Goal: Subscribe to service/newsletter

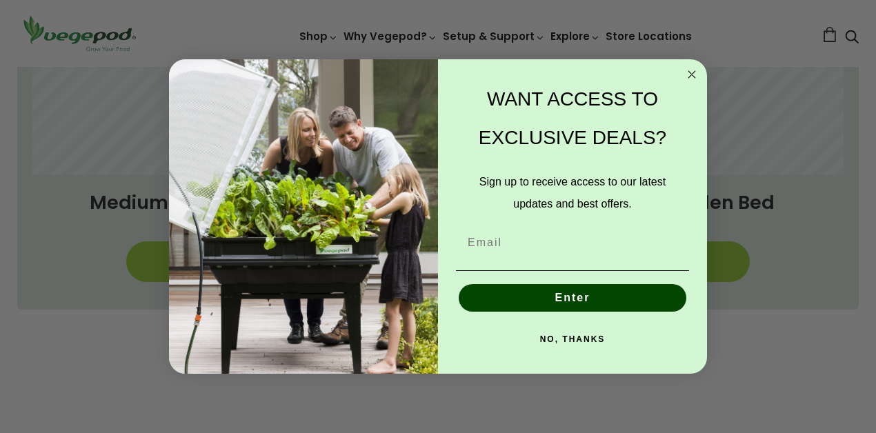
scroll to position [934, 0]
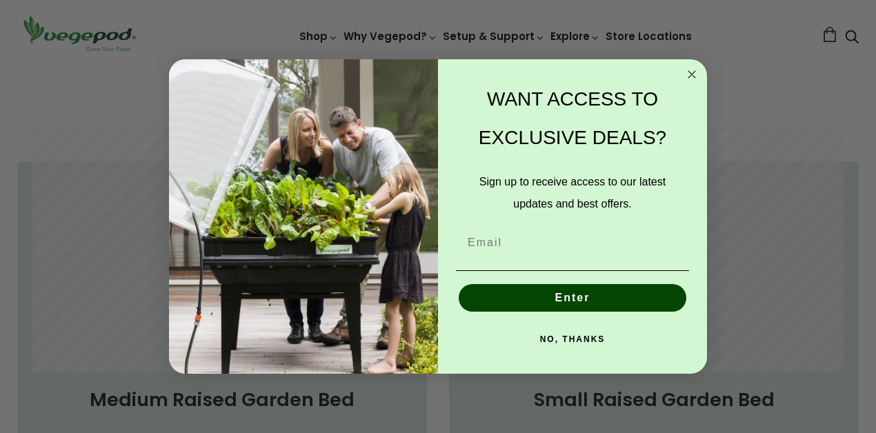
click at [691, 71] on circle "Close dialog" at bounding box center [692, 74] width 16 height 16
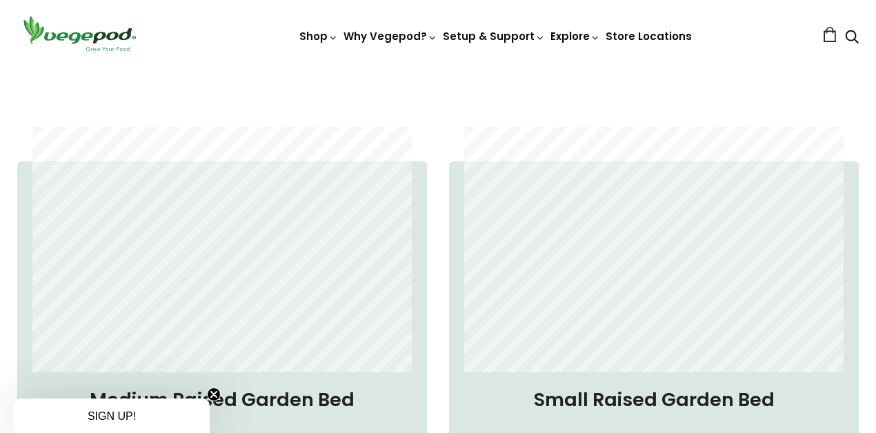
scroll to position [635, 0]
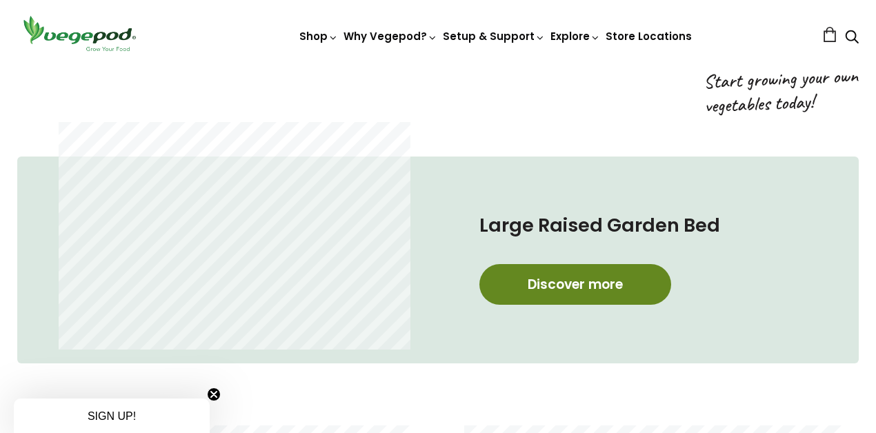
click at [588, 288] on link "Discover more" at bounding box center [575, 284] width 192 height 41
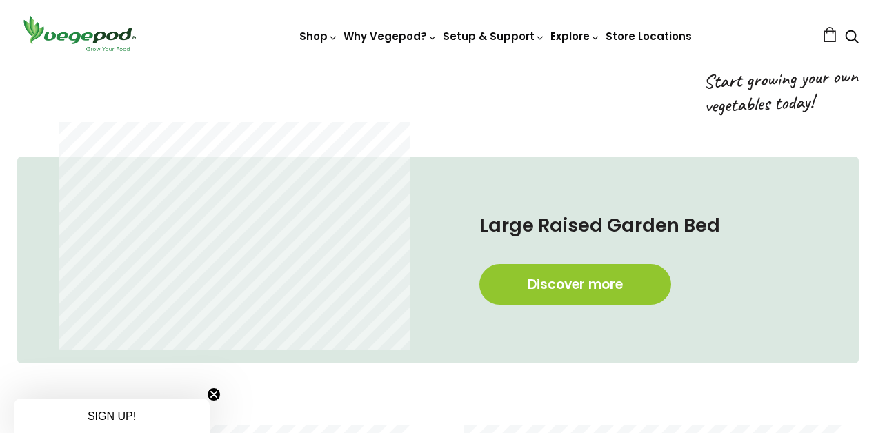
scroll to position [0, 199]
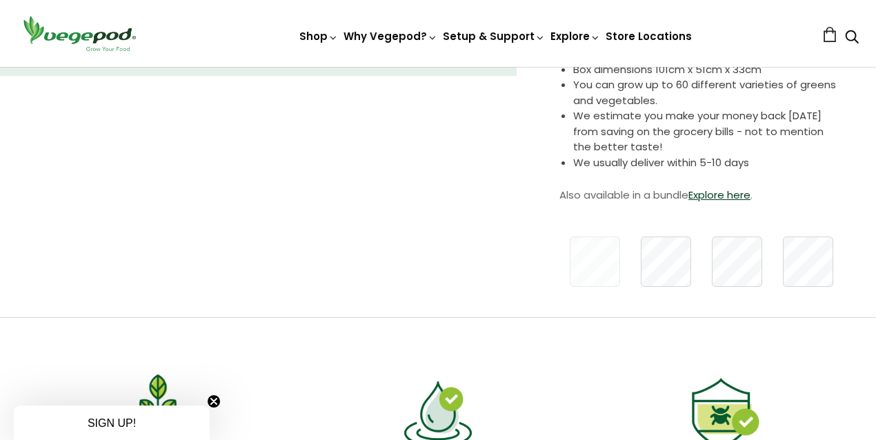
scroll to position [366, 0]
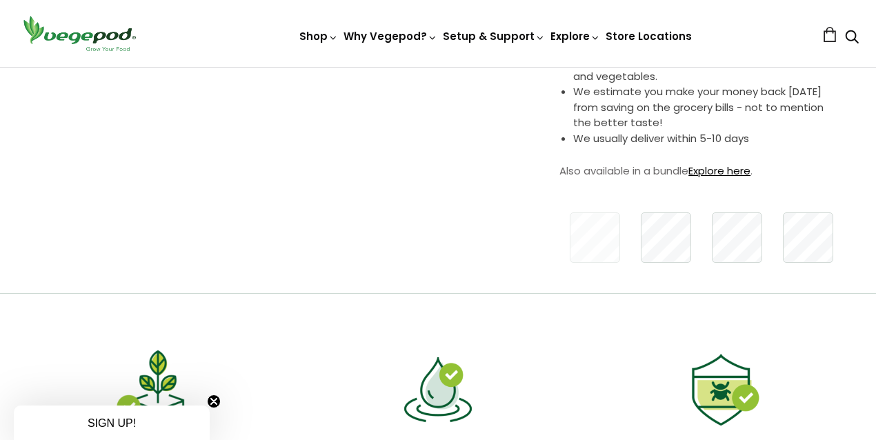
click at [717, 173] on link "Explore here" at bounding box center [719, 170] width 62 height 14
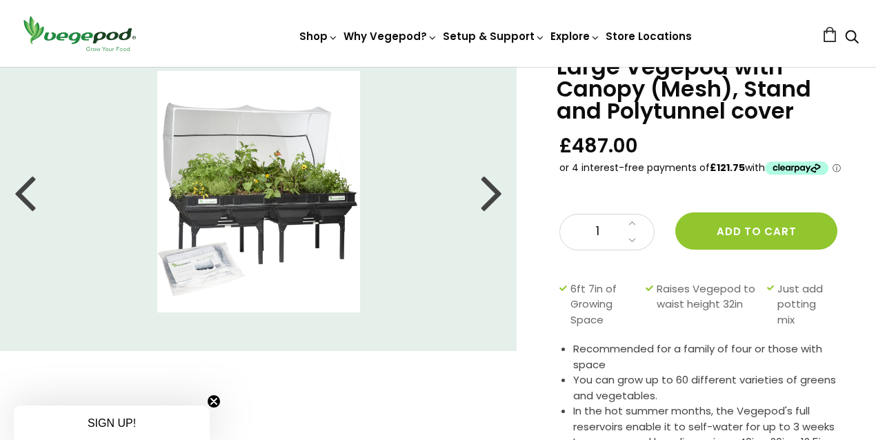
scroll to position [31, 0]
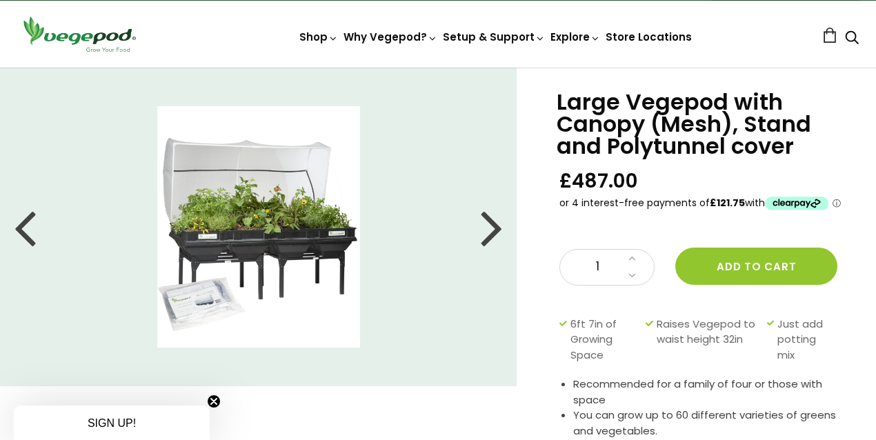
click at [499, 228] on div at bounding box center [492, 227] width 22 height 62
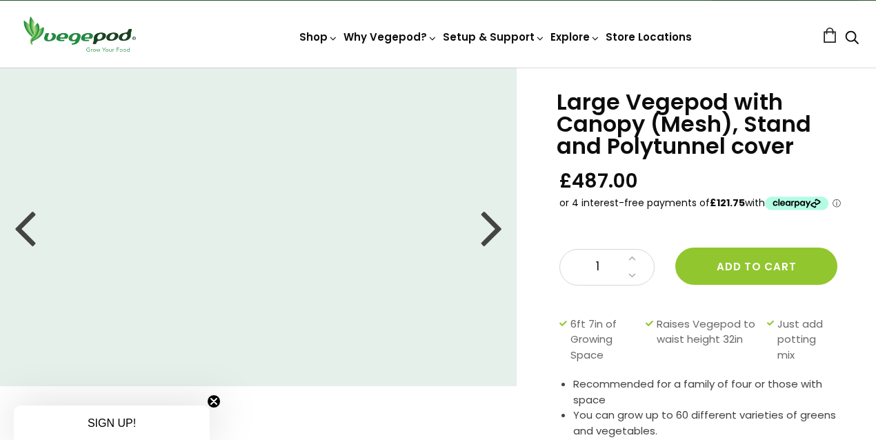
click at [499, 228] on div at bounding box center [492, 227] width 22 height 62
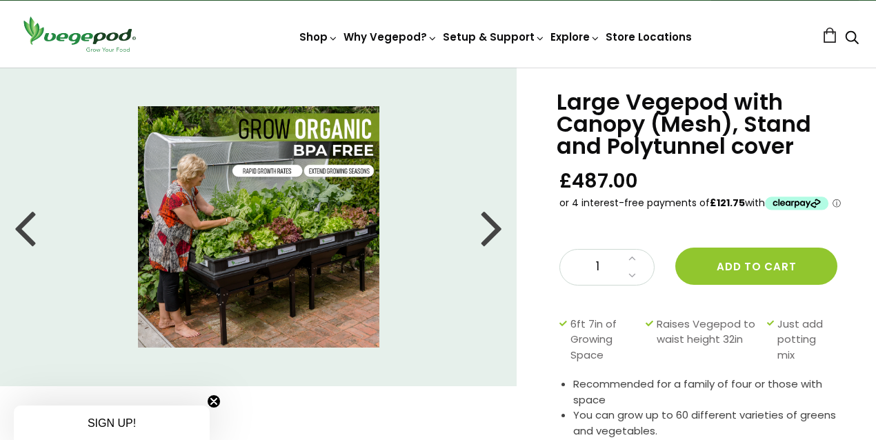
click at [499, 228] on div at bounding box center [492, 227] width 22 height 62
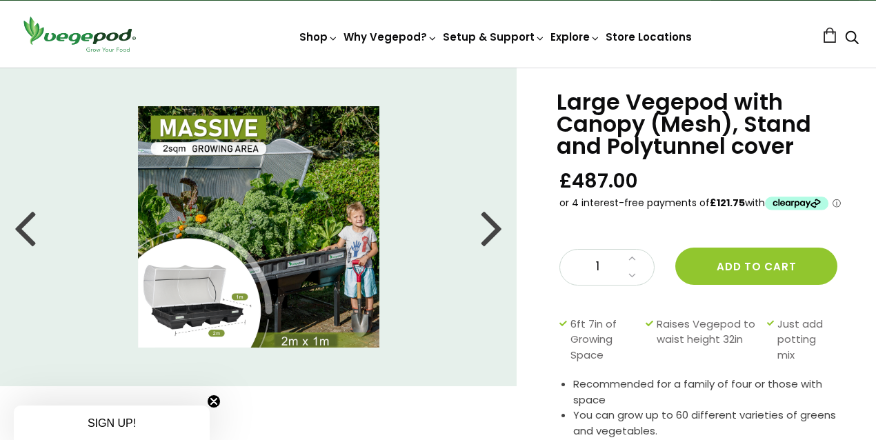
click at [499, 228] on div at bounding box center [492, 227] width 22 height 62
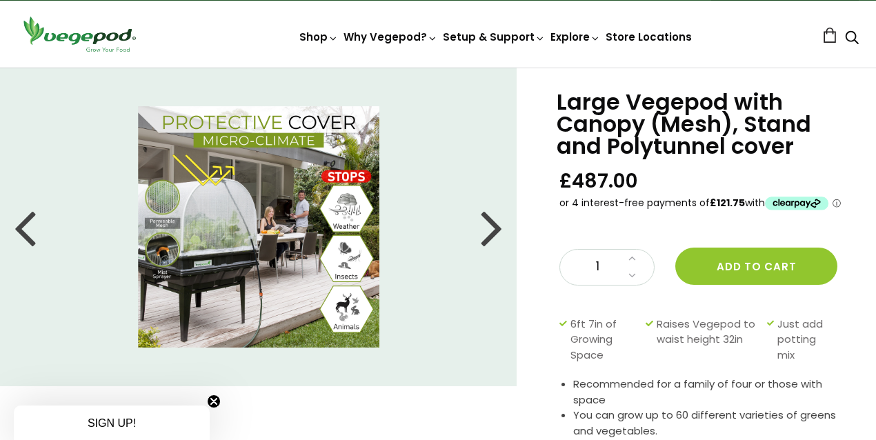
click at [499, 228] on div at bounding box center [492, 227] width 22 height 62
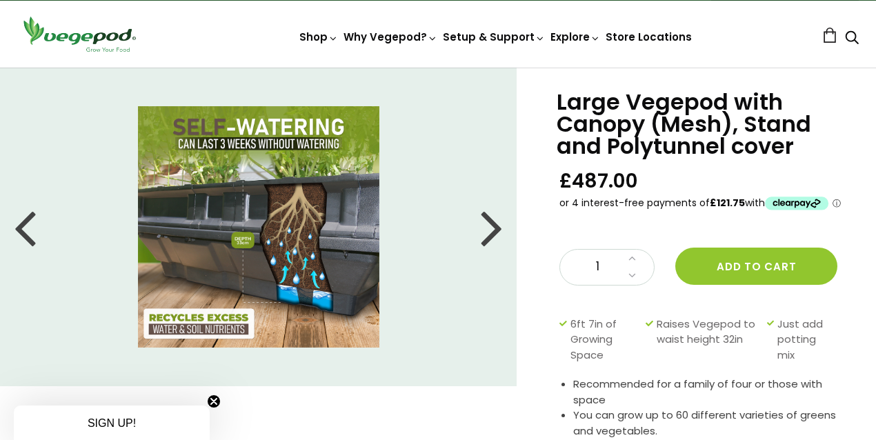
click at [500, 228] on div at bounding box center [492, 227] width 22 height 62
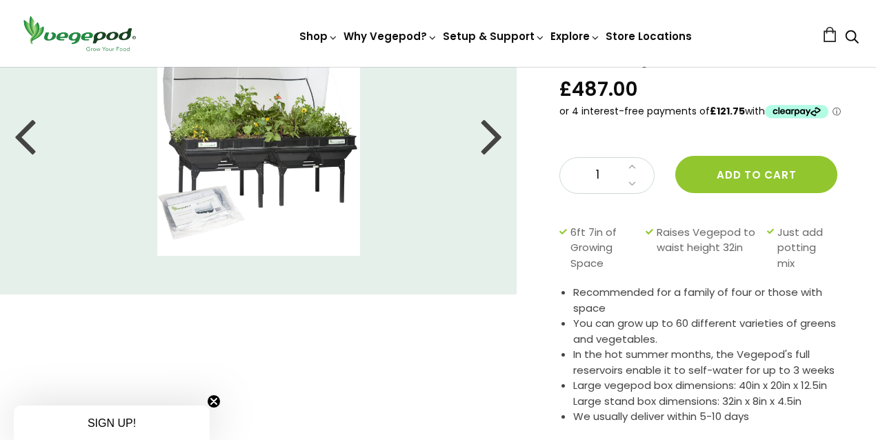
scroll to position [0, 0]
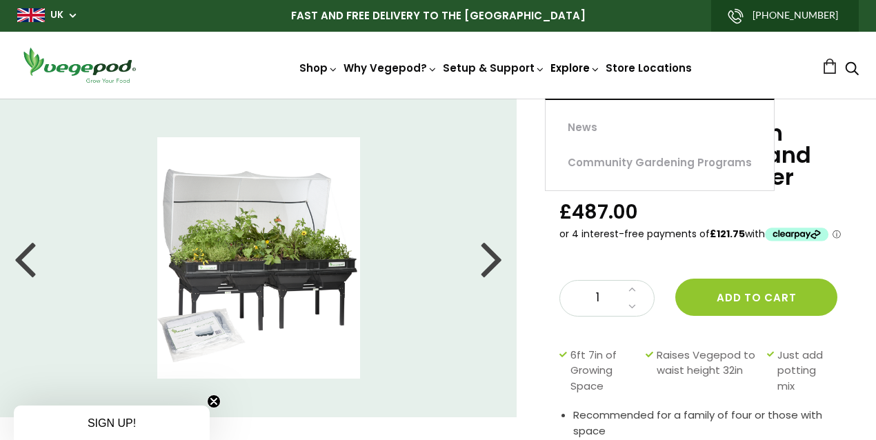
click at [568, 69] on link "Explore" at bounding box center [575, 93] width 50 height 64
click at [599, 69] on icon at bounding box center [595, 69] width 10 height 10
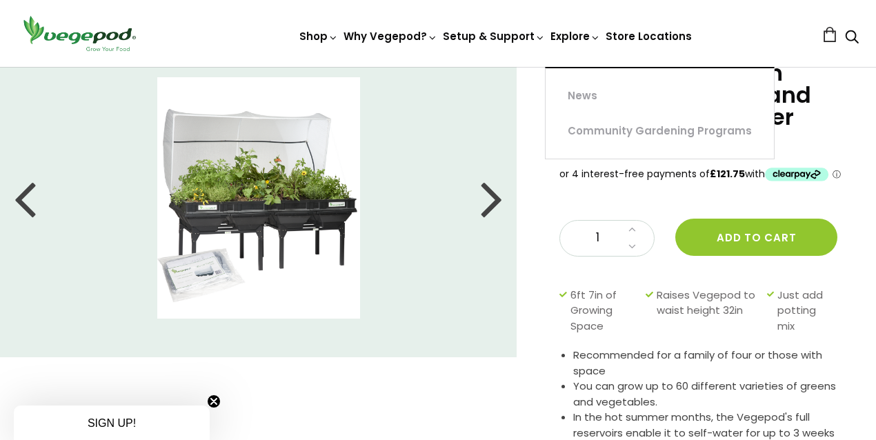
scroll to position [61, 0]
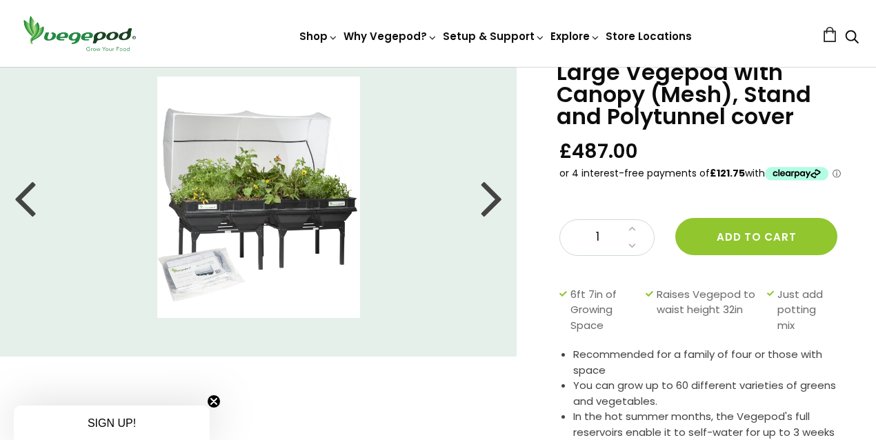
click at [493, 203] on div at bounding box center [492, 197] width 22 height 62
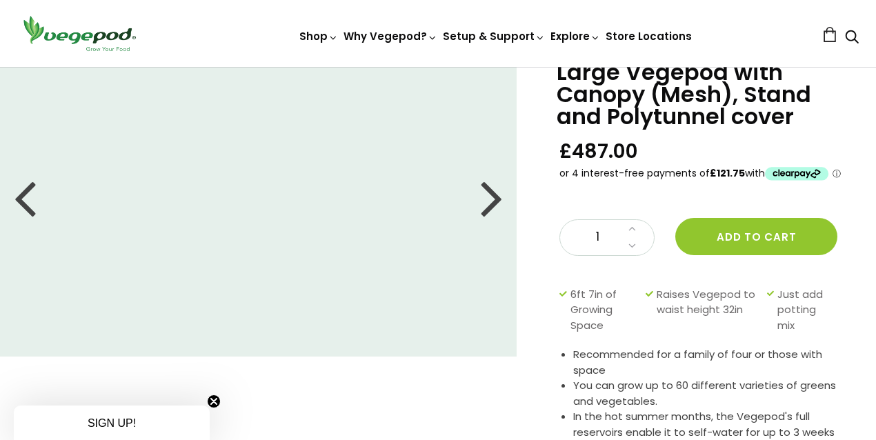
click at [493, 203] on div at bounding box center [492, 197] width 22 height 62
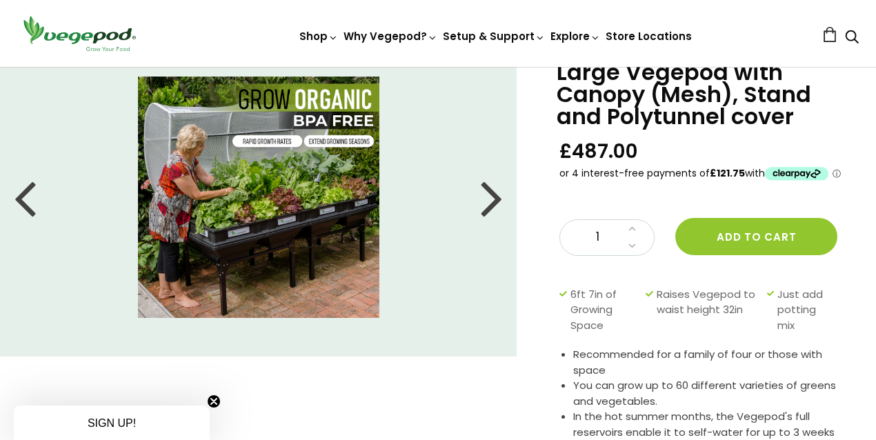
click at [493, 203] on div at bounding box center [492, 197] width 22 height 62
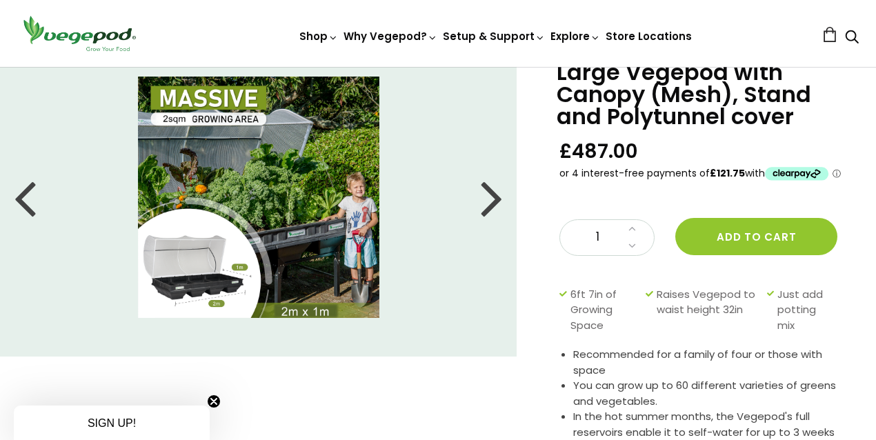
click at [493, 203] on div at bounding box center [492, 197] width 22 height 62
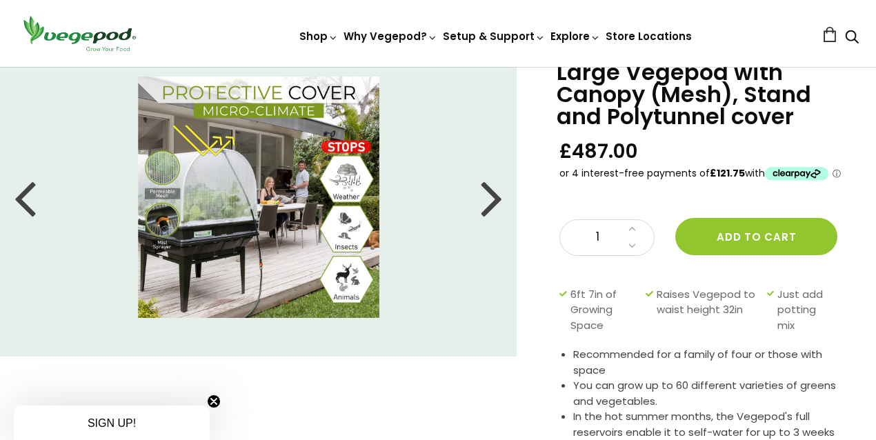
click at [492, 205] on div at bounding box center [492, 197] width 22 height 62
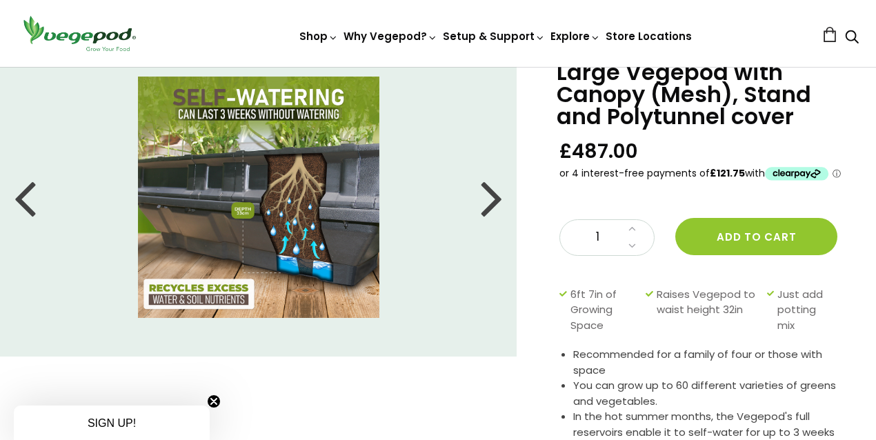
click at [484, 203] on div at bounding box center [492, 197] width 22 height 62
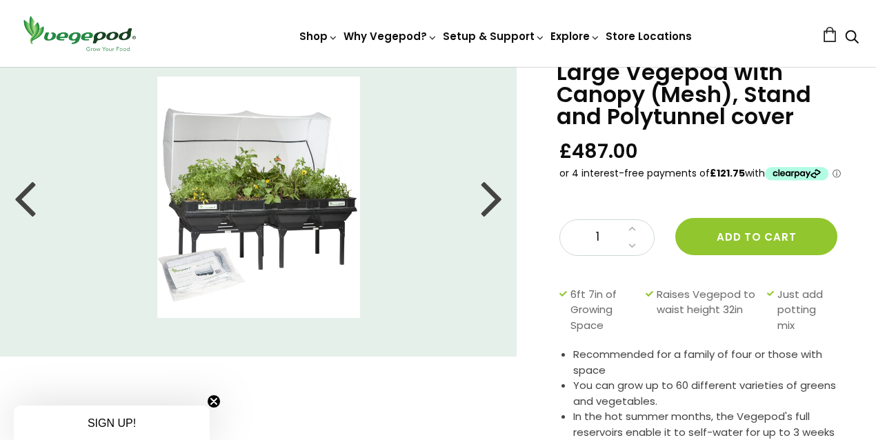
click at [497, 200] on div at bounding box center [492, 197] width 22 height 62
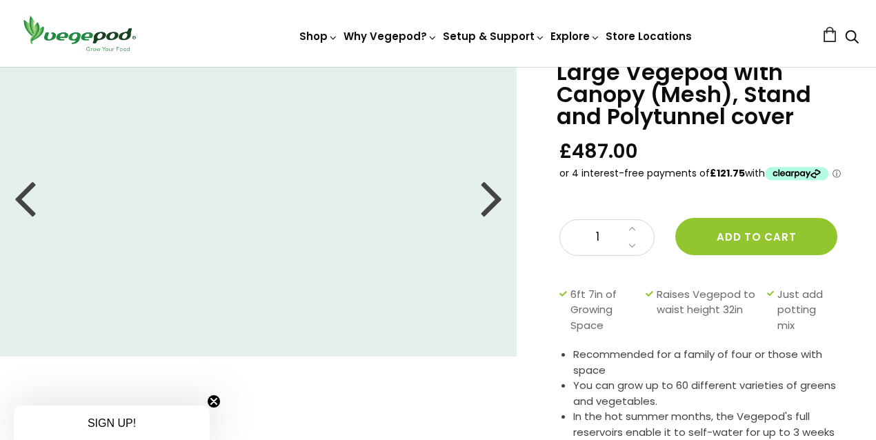
scroll to position [0, 0]
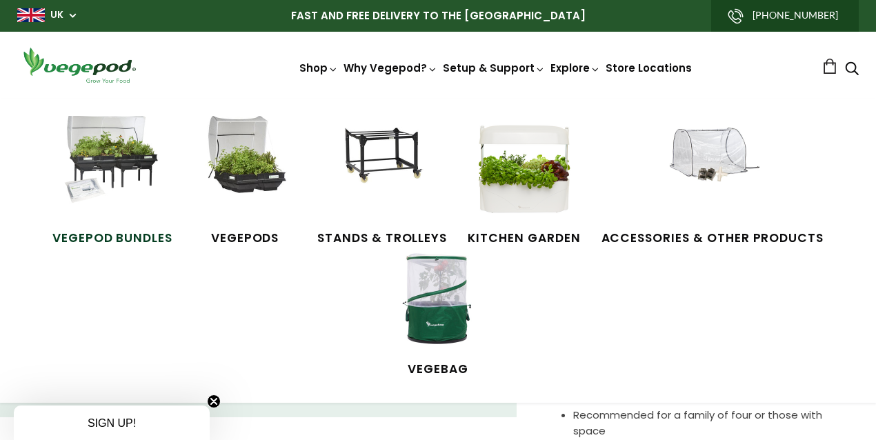
click at [124, 164] on img at bounding box center [112, 167] width 103 height 103
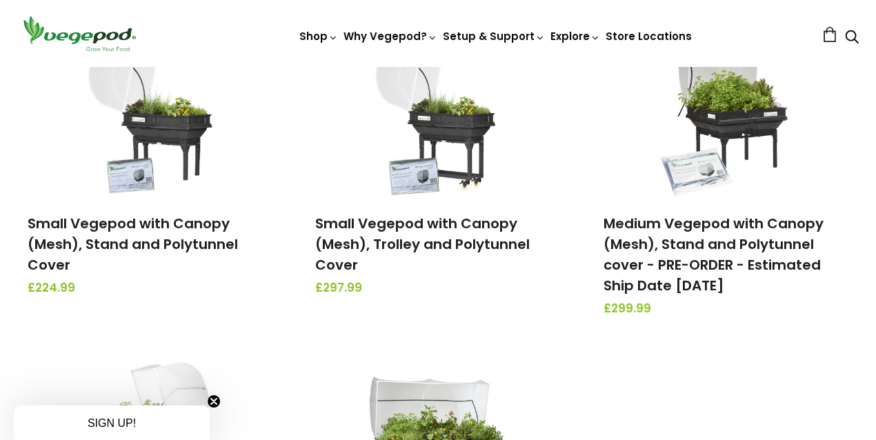
scroll to position [262, 0]
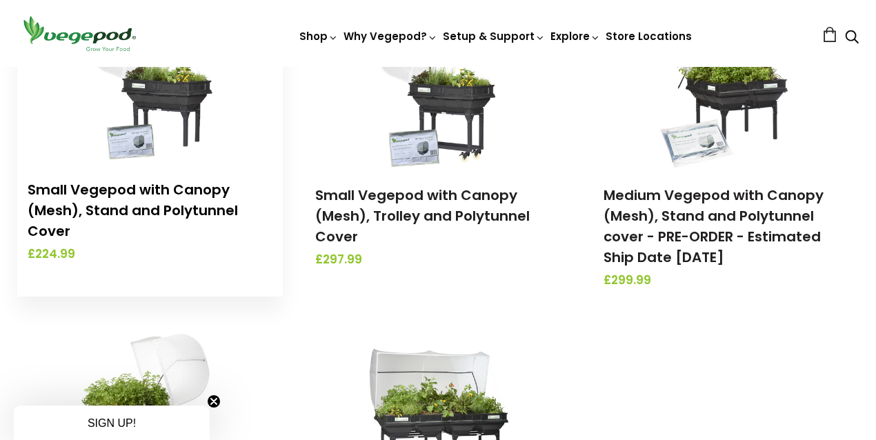
click at [182, 207] on link "Small Vegepod with Canopy (Mesh), Stand and Polytunnel Cover" at bounding box center [133, 210] width 210 height 61
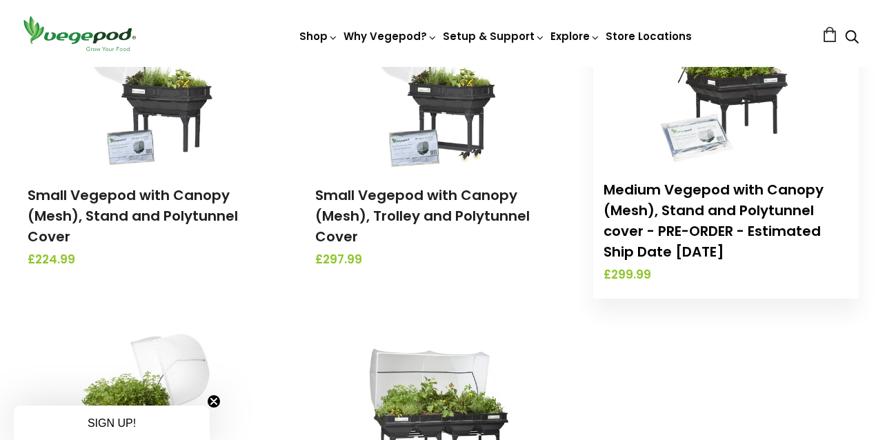
click at [731, 189] on link "Medium Vegepod with Canopy (Mesh), Stand and Polytunnel cover - PRE-ORDER - Est…" at bounding box center [714, 220] width 220 height 81
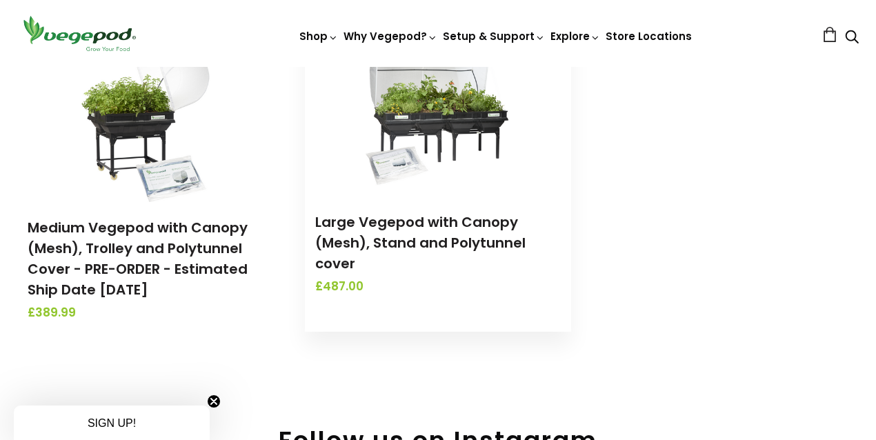
scroll to position [564, 0]
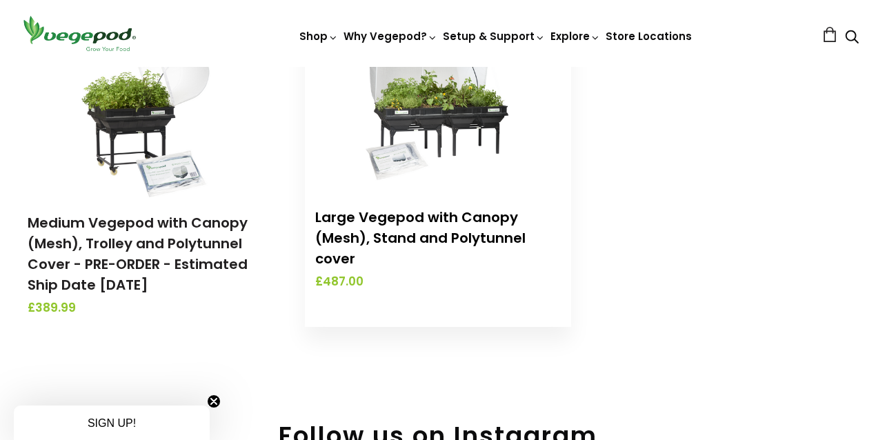
click at [419, 241] on link "Large Vegepod with Canopy (Mesh), Stand and Polytunnel cover" at bounding box center [420, 238] width 210 height 61
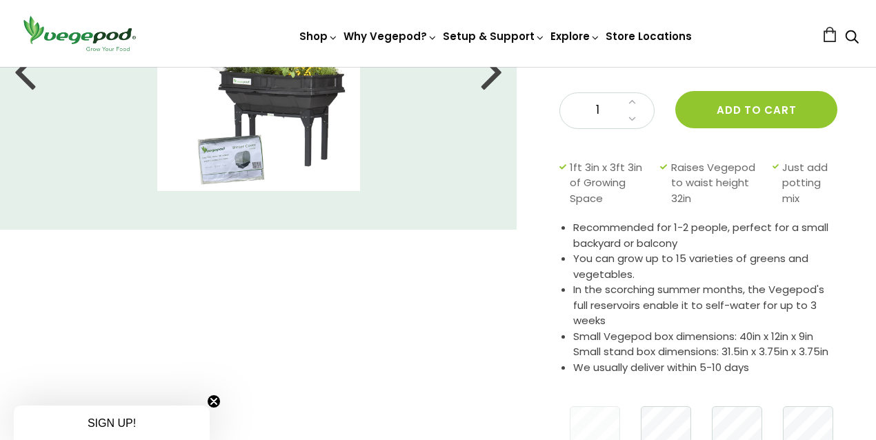
scroll to position [189, 0]
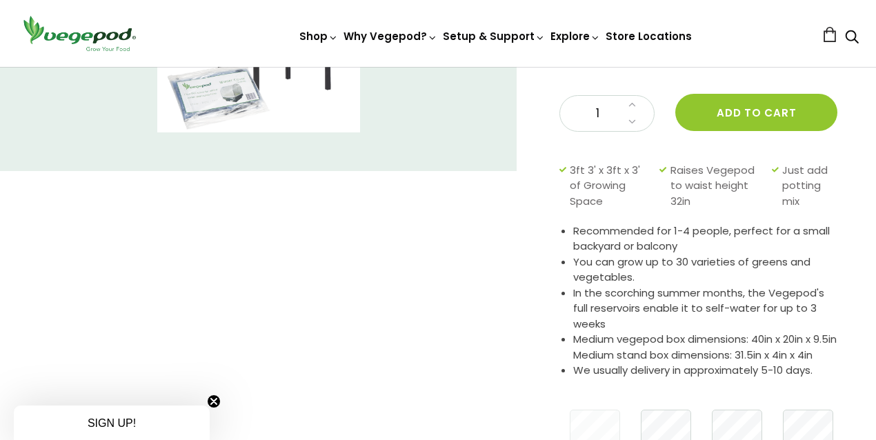
scroll to position [246, 0]
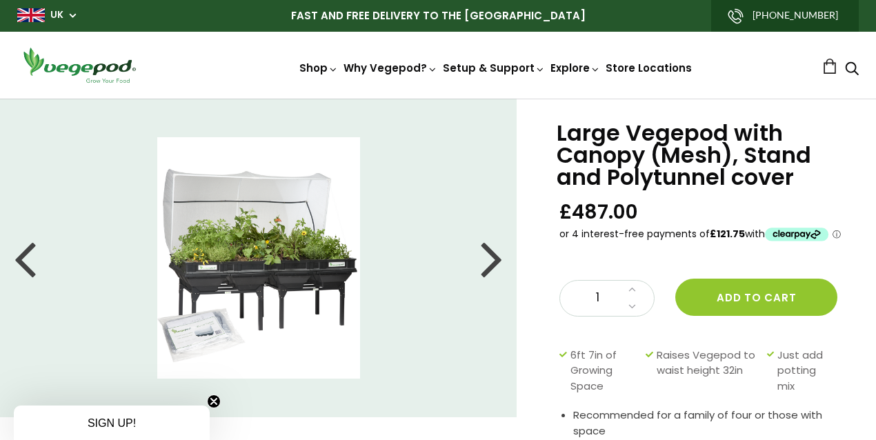
click at [494, 259] on div at bounding box center [492, 258] width 22 height 62
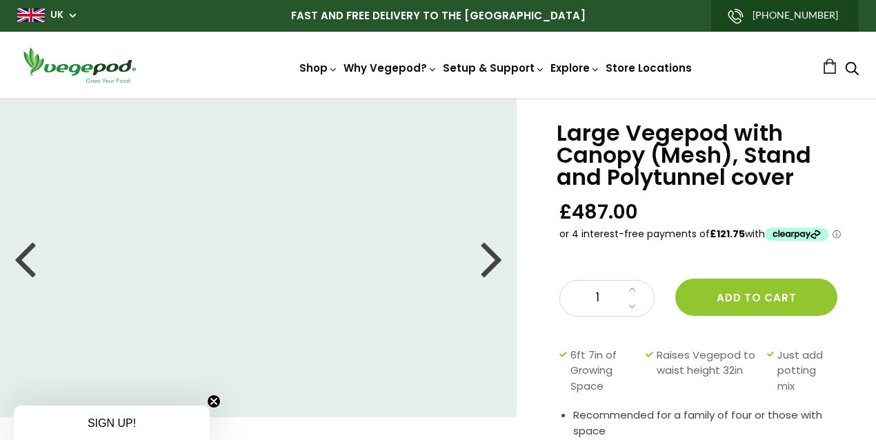
click at [493, 259] on div at bounding box center [492, 258] width 22 height 62
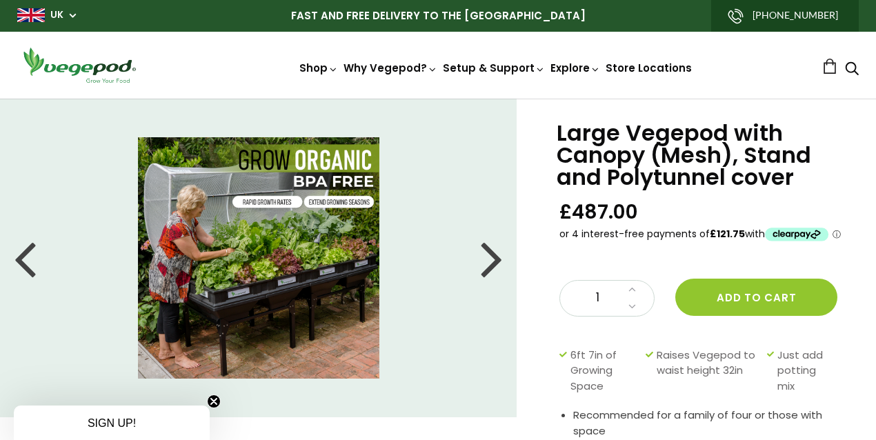
click at [493, 259] on div at bounding box center [492, 258] width 22 height 62
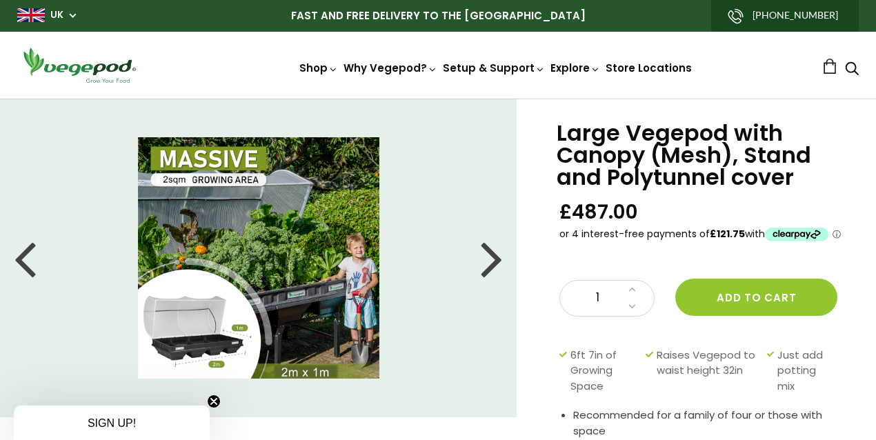
click at [493, 259] on div at bounding box center [492, 258] width 22 height 62
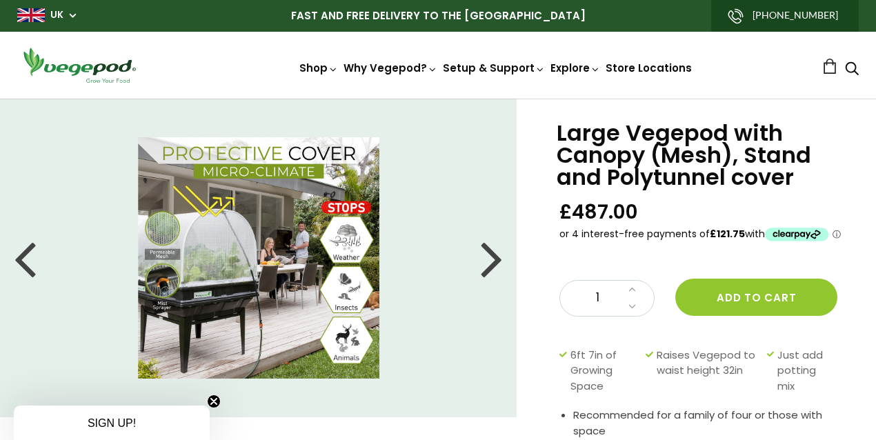
click at [495, 261] on div at bounding box center [492, 258] width 22 height 62
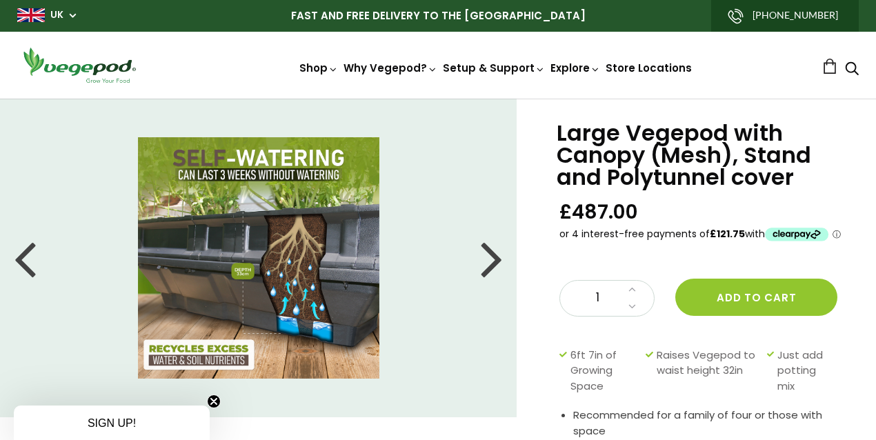
click at [497, 255] on div at bounding box center [492, 258] width 22 height 62
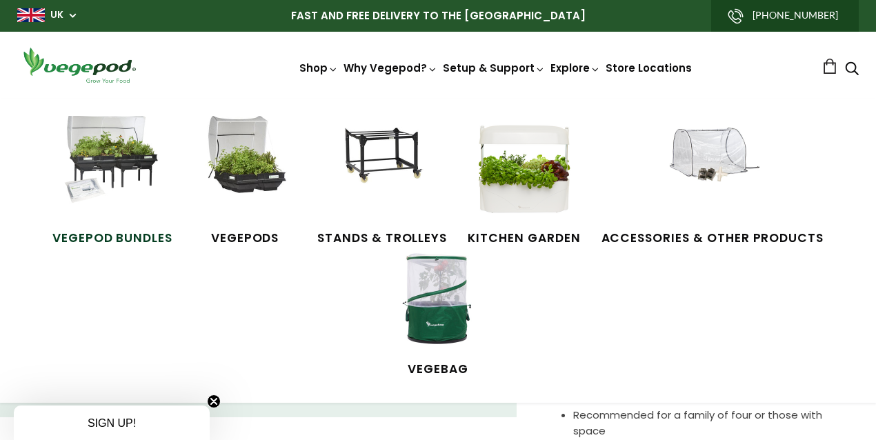
click at [139, 163] on img at bounding box center [112, 167] width 103 height 103
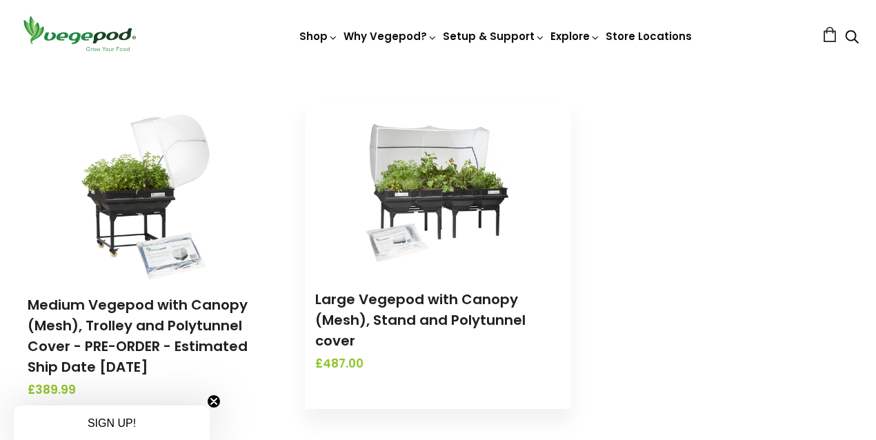
scroll to position [504, 0]
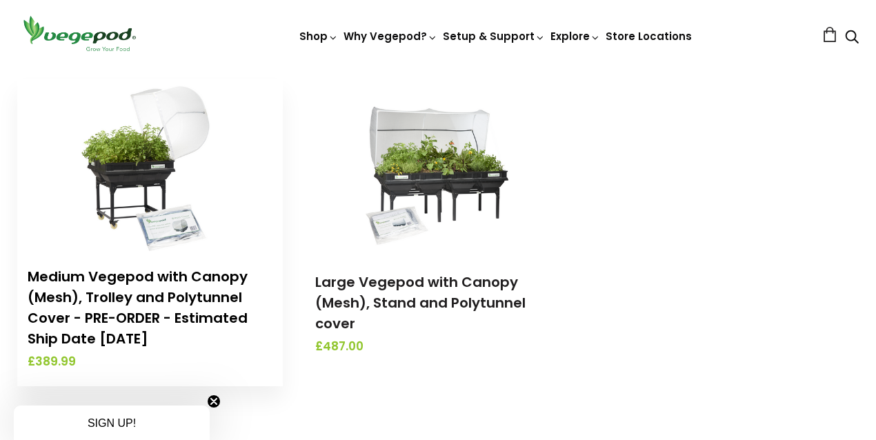
click at [128, 274] on link "Medium Vegepod with Canopy (Mesh), Trolley and Polytunnel Cover - PRE-ORDER - E…" at bounding box center [138, 307] width 220 height 81
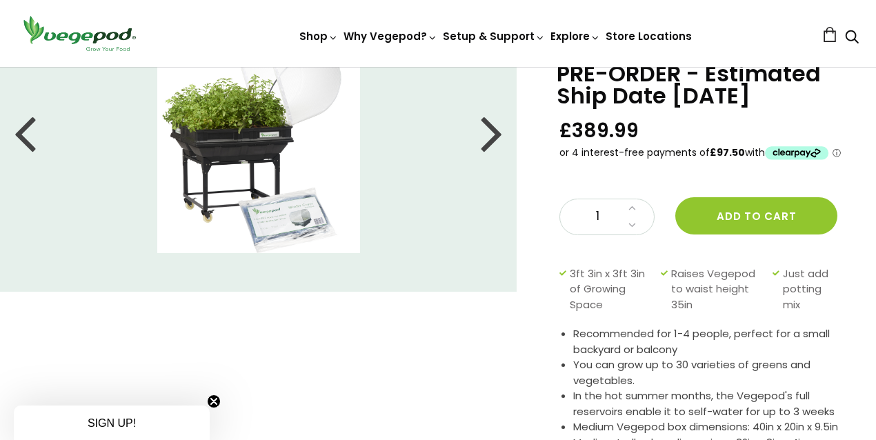
scroll to position [81, 0]
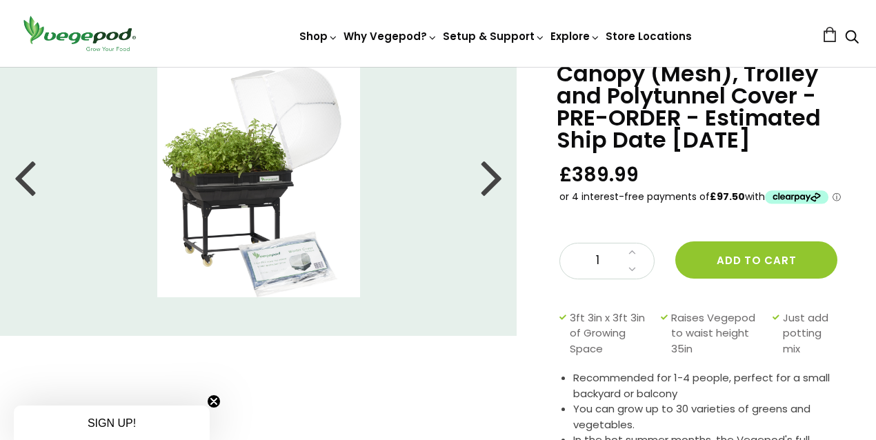
click at [489, 182] on div at bounding box center [492, 177] width 22 height 62
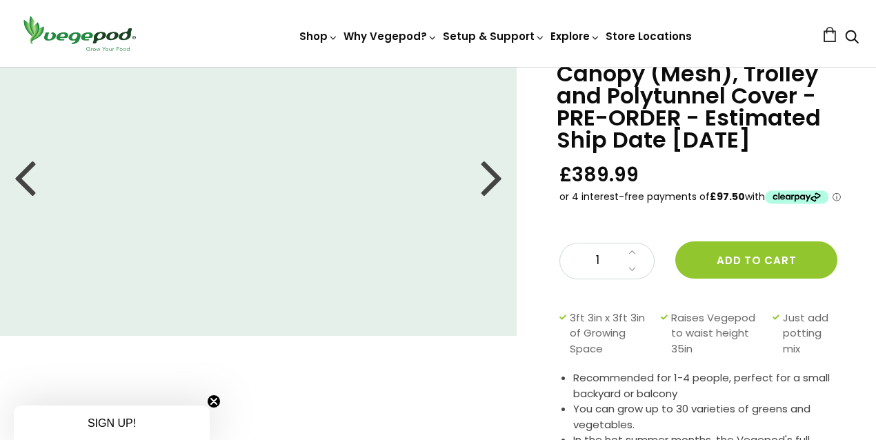
click at [489, 182] on div at bounding box center [492, 177] width 22 height 62
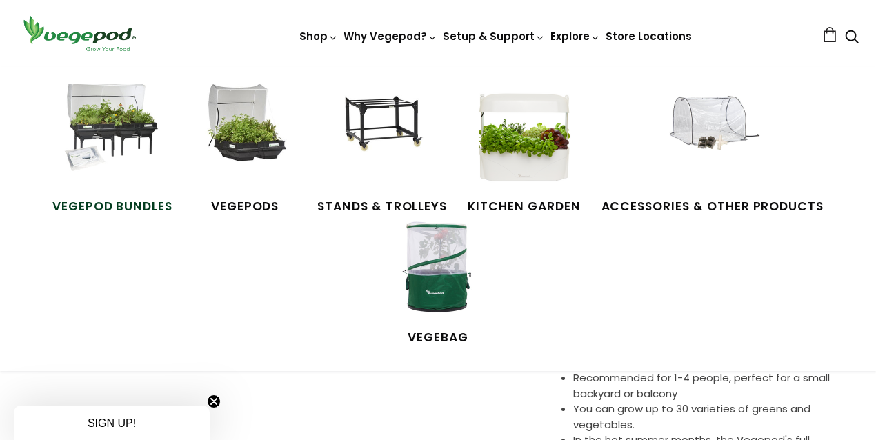
click at [123, 130] on img at bounding box center [112, 135] width 103 height 103
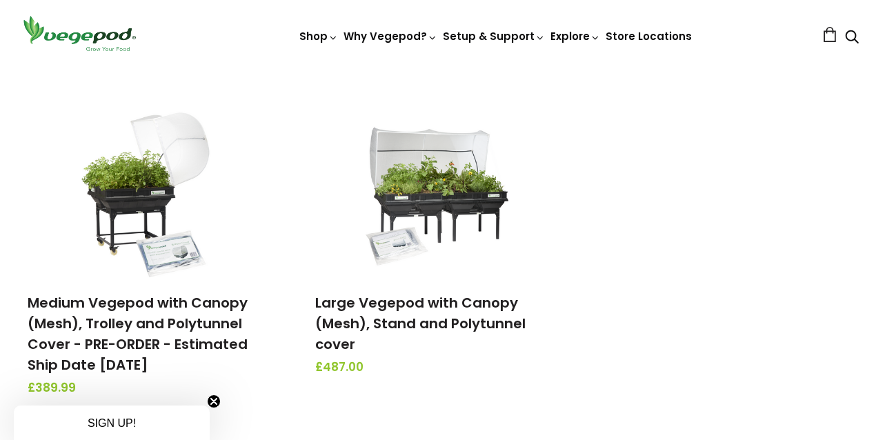
scroll to position [549, 0]
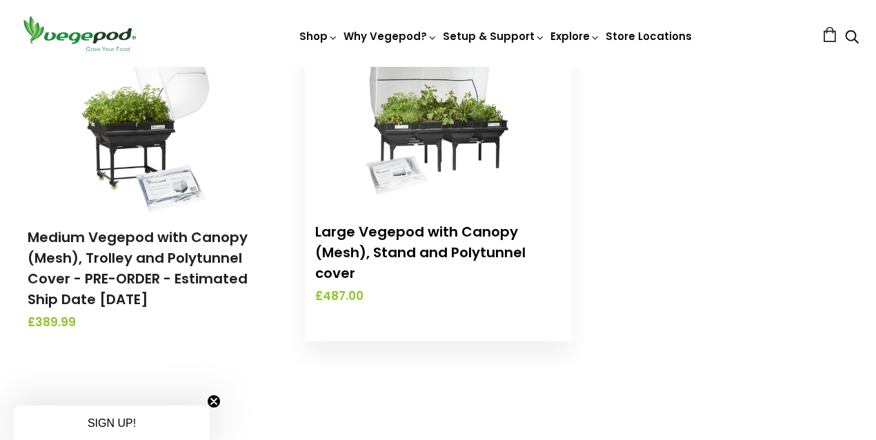
click at [460, 233] on link "Large Vegepod with Canopy (Mesh), Stand and Polytunnel cover" at bounding box center [420, 252] width 210 height 61
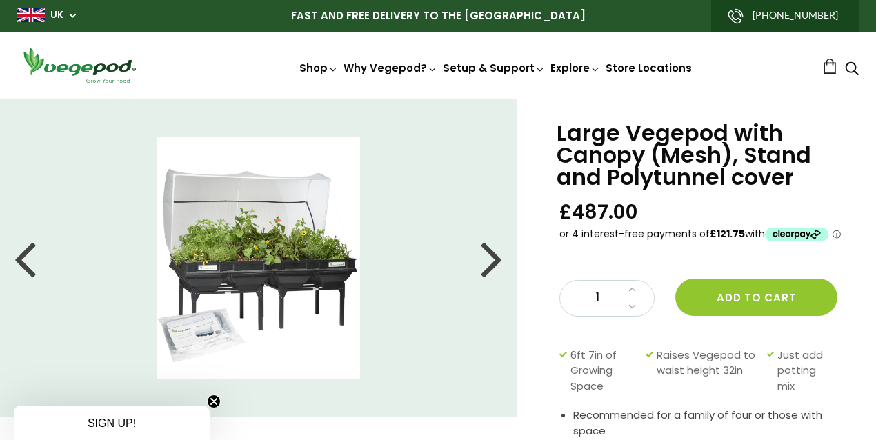
click at [92, 422] on span "SIGN UP!" at bounding box center [112, 423] width 48 height 12
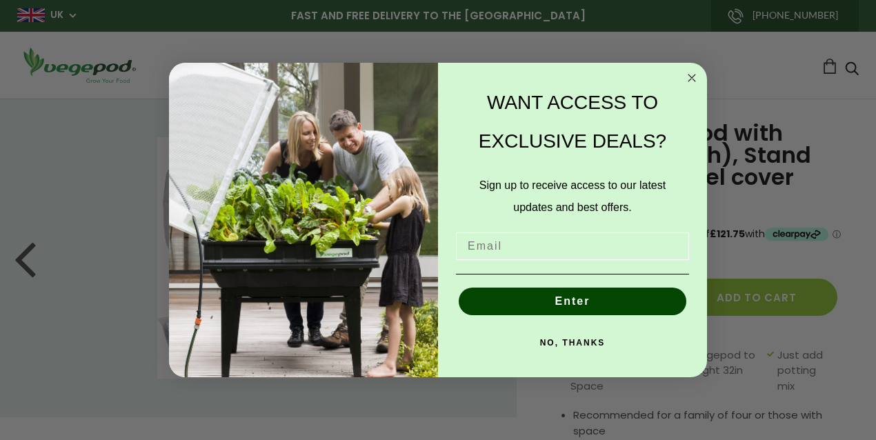
click at [565, 248] on input "Email" at bounding box center [572, 246] width 233 height 28
type input "[EMAIL_ADDRESS][DOMAIN_NAME]"
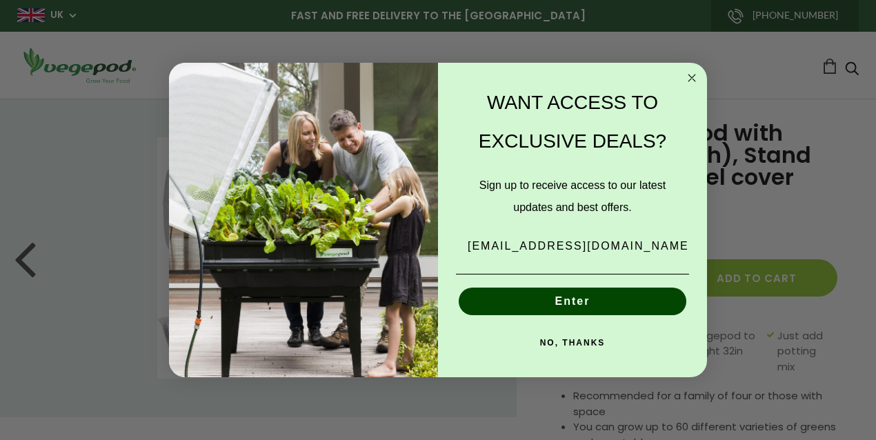
click at [582, 305] on button "Enter" at bounding box center [573, 302] width 228 height 28
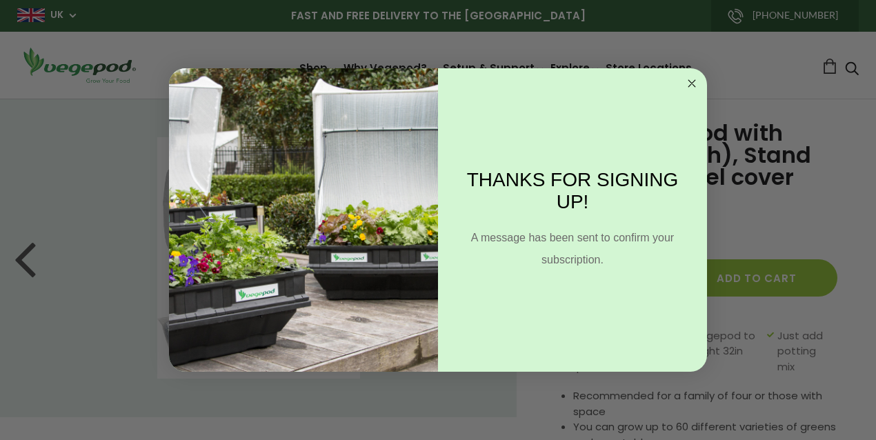
click at [693, 82] on icon "Close dialog" at bounding box center [691, 83] width 7 height 7
